Goal: Check status: Check status

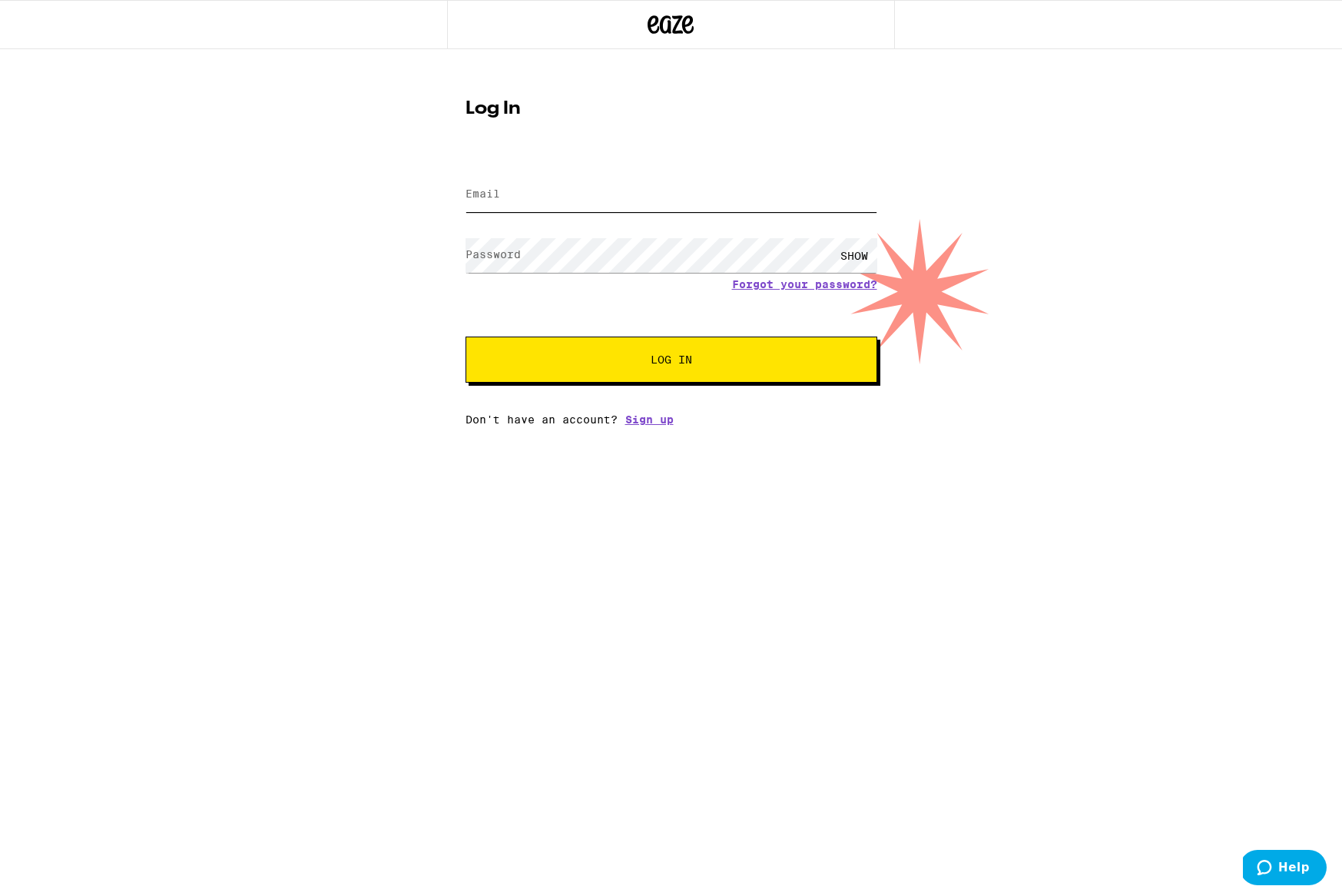
click at [540, 207] on input "Email" at bounding box center [671, 195] width 412 height 34
type input "[EMAIL_ADDRESS][DOMAIN_NAME]"
click at [465, 336] on button "Log In" at bounding box center [671, 359] width 412 height 46
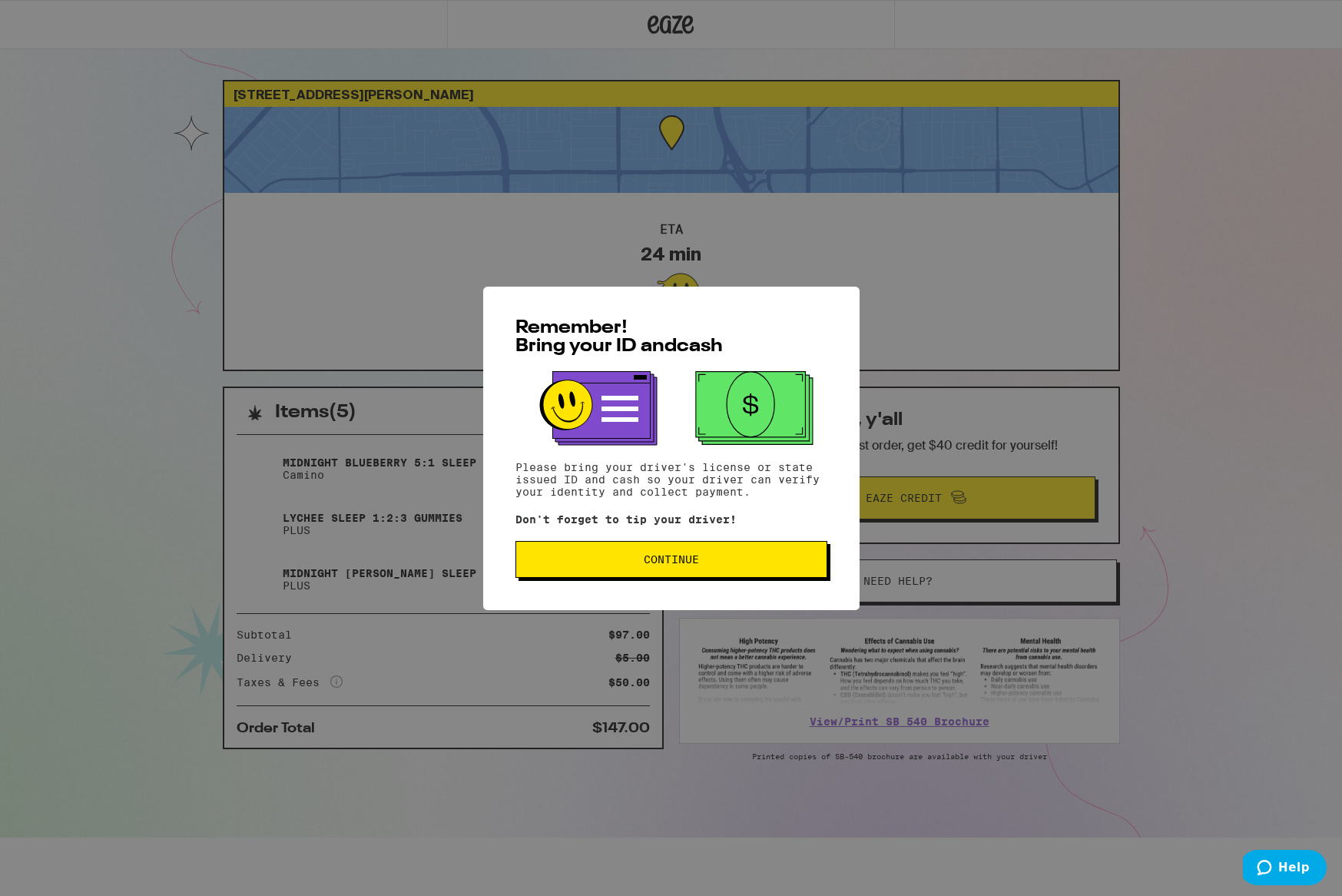
click at [715, 570] on button "Continue" at bounding box center [671, 559] width 312 height 37
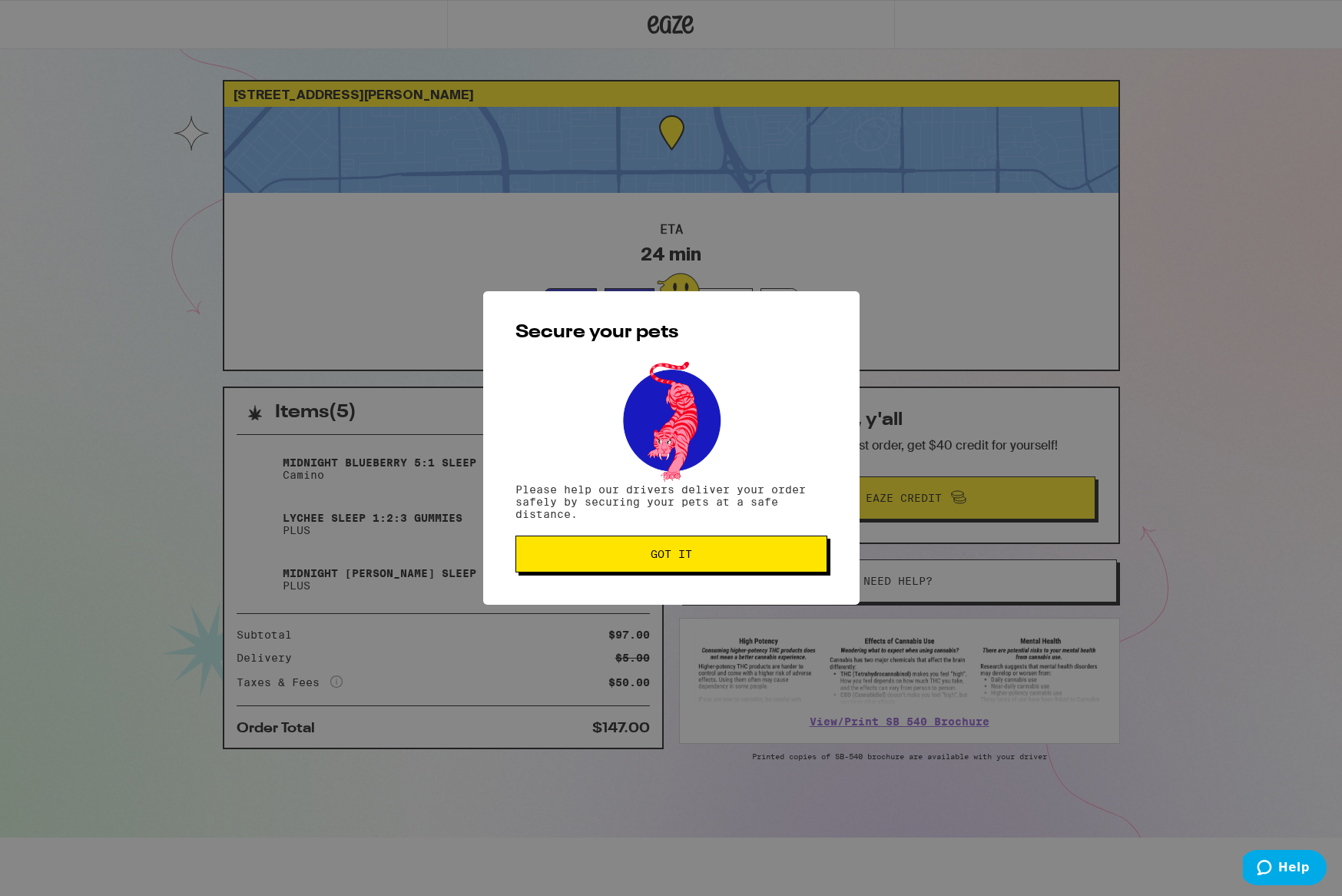
click at [715, 570] on button "Got it" at bounding box center [671, 553] width 312 height 37
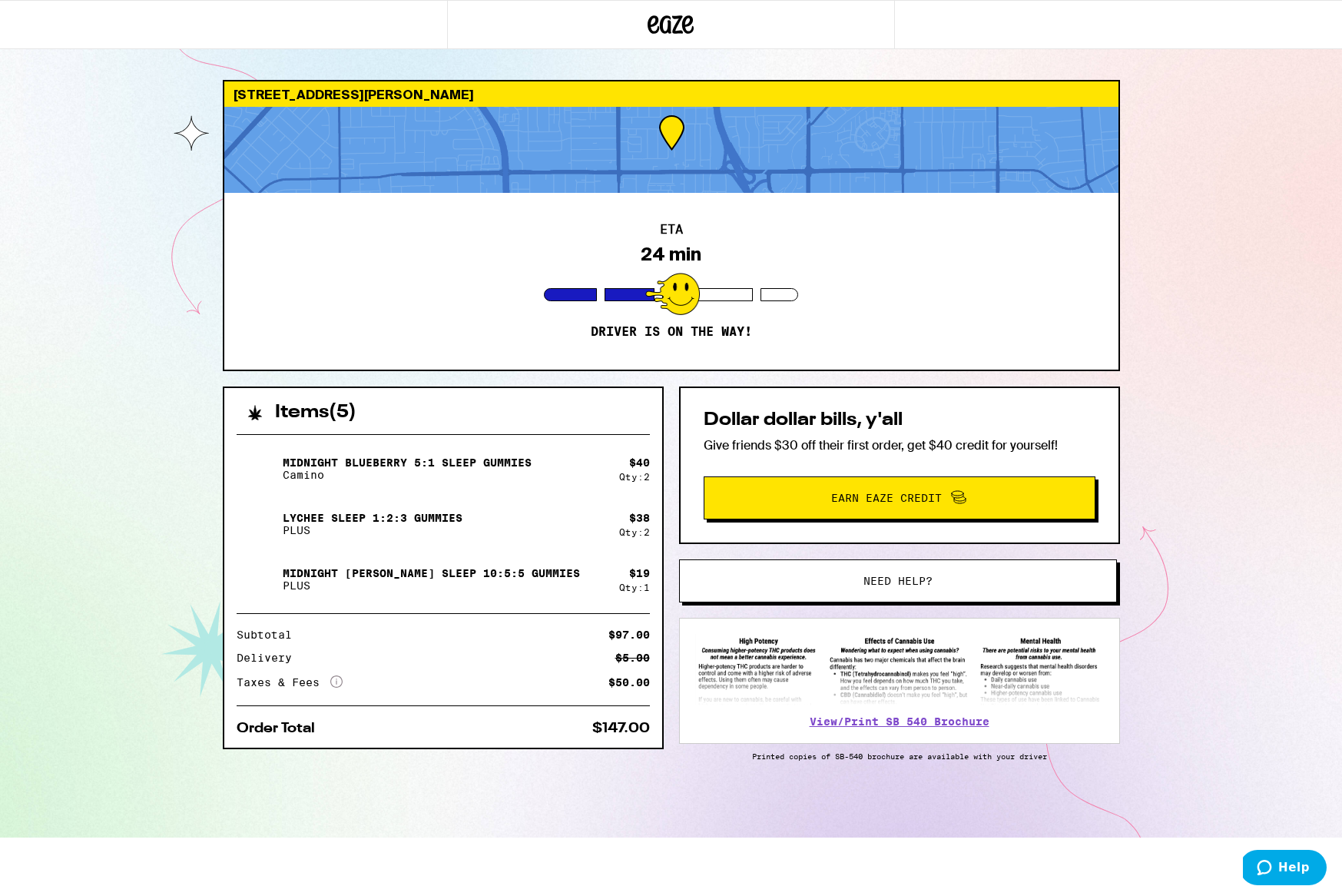
click at [680, 151] on div at bounding box center [671, 149] width 894 height 86
